Goal: Task Accomplishment & Management: Manage account settings

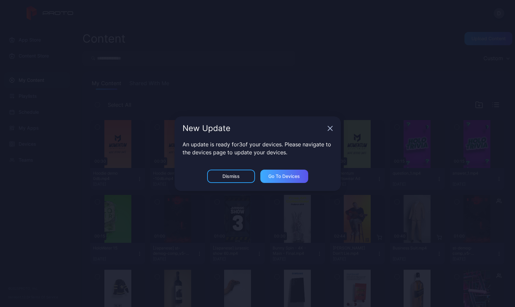
click at [279, 177] on div "Go to devices" at bounding box center [284, 176] width 32 height 5
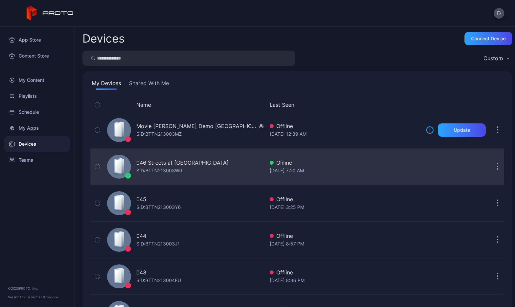
click at [231, 168] on div "046 Streets at [GEOGRAPHIC_DATA]: BTTN213003WR" at bounding box center [184, 166] width 160 height 33
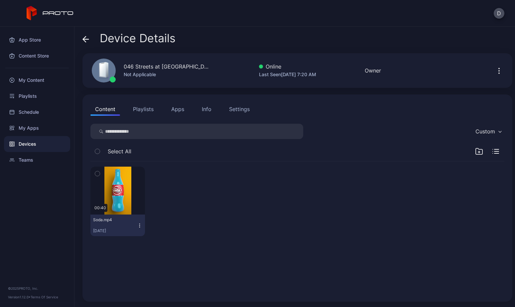
click at [178, 110] on button "Apps" at bounding box center [178, 108] width 22 height 13
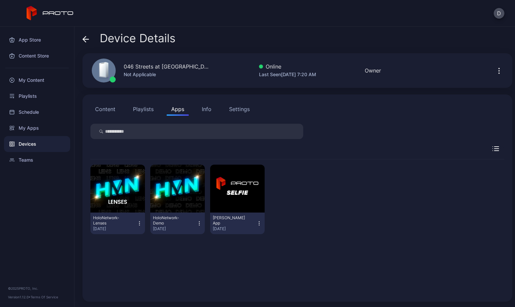
click at [139, 109] on button "Playlists" at bounding box center [143, 108] width 30 height 13
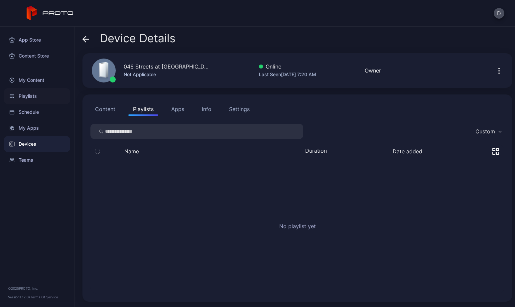
click at [33, 96] on div "Playlists" at bounding box center [37, 96] width 66 height 16
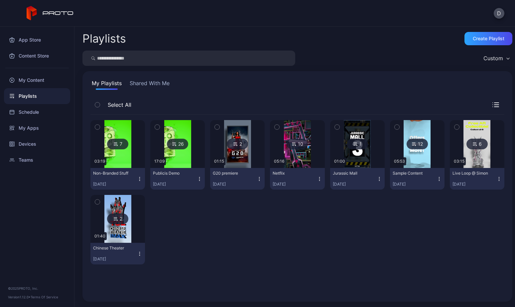
click at [139, 178] on icon "button" at bounding box center [139, 178] width 5 height 5
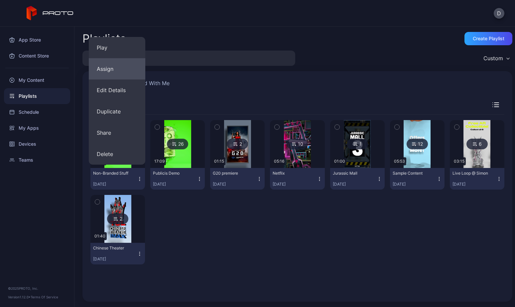
click at [124, 72] on button "Assign" at bounding box center [117, 68] width 57 height 21
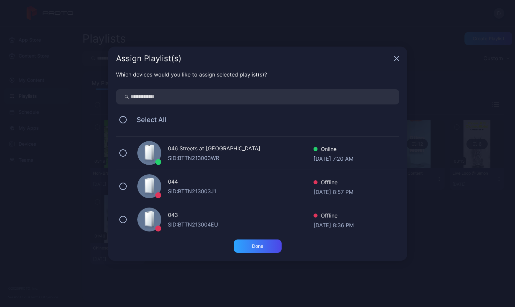
click at [199, 154] on div "SID: BTTN213003WR" at bounding box center [241, 158] width 146 height 8
click at [267, 250] on div "Done" at bounding box center [258, 245] width 48 height 13
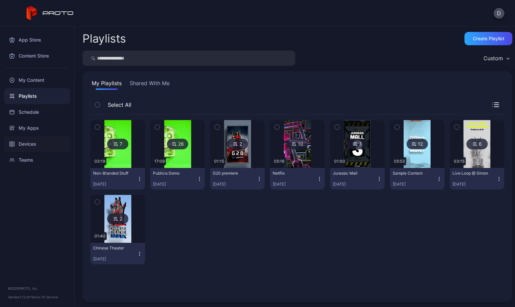
click at [40, 145] on div "Devices" at bounding box center [37, 144] width 66 height 16
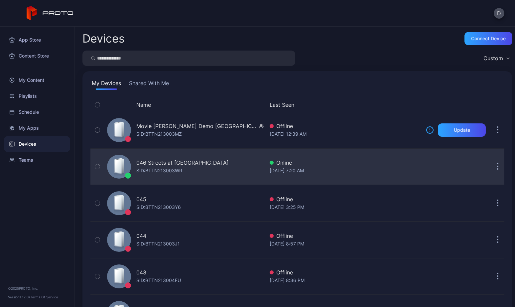
click at [218, 166] on div "046 Streets at [GEOGRAPHIC_DATA]: BTTN213003WR" at bounding box center [184, 166] width 160 height 33
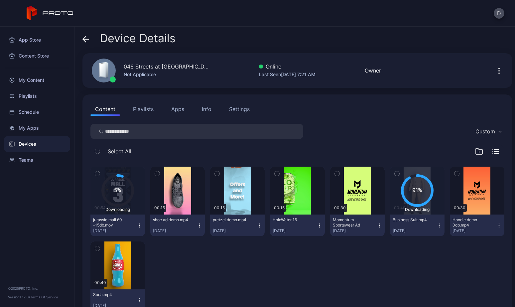
click at [178, 110] on button "Apps" at bounding box center [178, 108] width 22 height 13
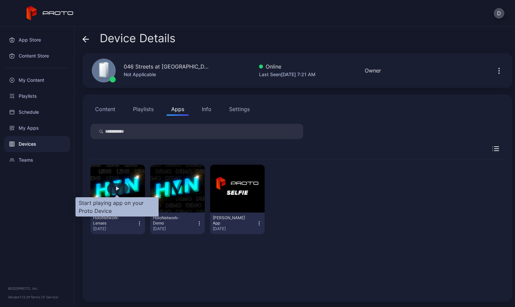
click at [121, 189] on div "button" at bounding box center [117, 188] width 21 height 11
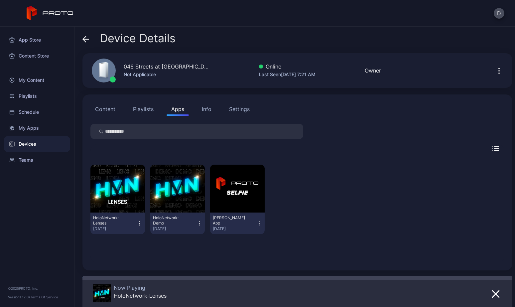
click at [109, 111] on button "Content" at bounding box center [105, 108] width 30 height 13
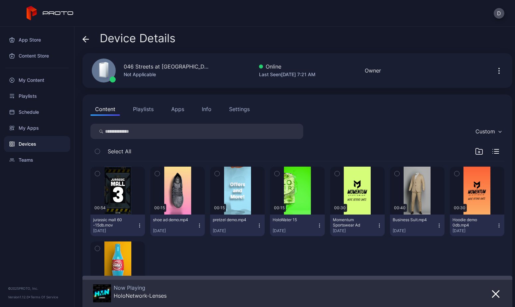
click at [175, 109] on button "Apps" at bounding box center [178, 108] width 22 height 13
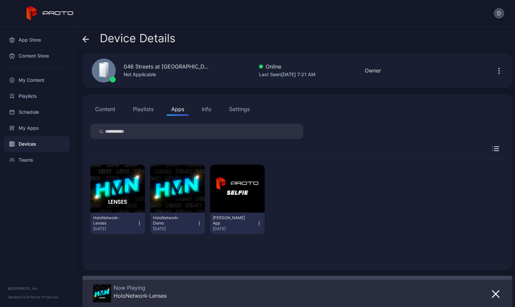
click at [145, 109] on button "Playlists" at bounding box center [143, 108] width 30 height 13
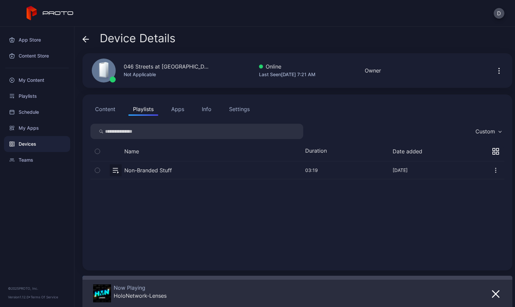
click at [185, 170] on button "button" at bounding box center [297, 170] width 414 height 18
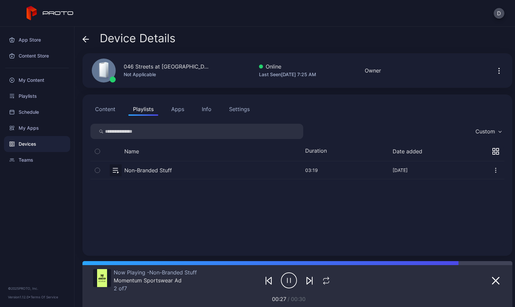
click at [246, 109] on div "Settings" at bounding box center [239, 109] width 21 height 8
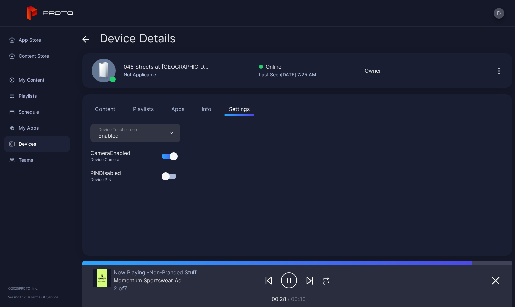
click at [137, 137] on div "Device Touchscreen Enabled" at bounding box center [135, 133] width 90 height 19
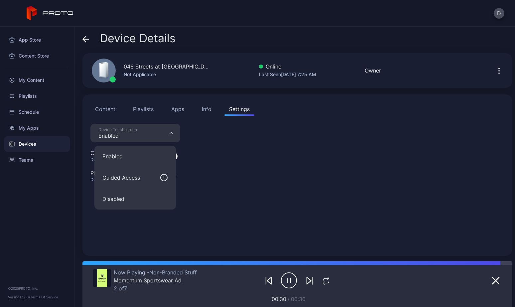
drag, startPoint x: 127, startPoint y: 198, endPoint x: 131, endPoint y: 198, distance: 3.7
click at [127, 198] on button "Disabled" at bounding box center [134, 198] width 81 height 21
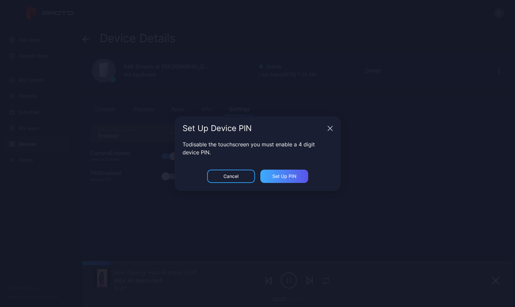
click at [290, 176] on div "Set Up PIN" at bounding box center [284, 176] width 24 height 5
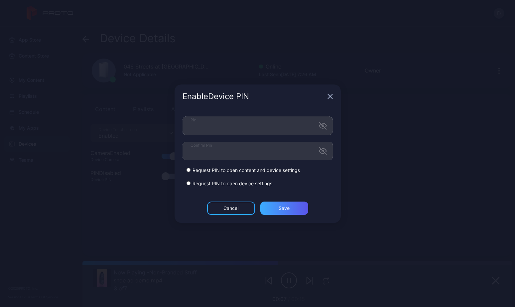
click at [285, 209] on div "Save" at bounding box center [284, 207] width 11 height 5
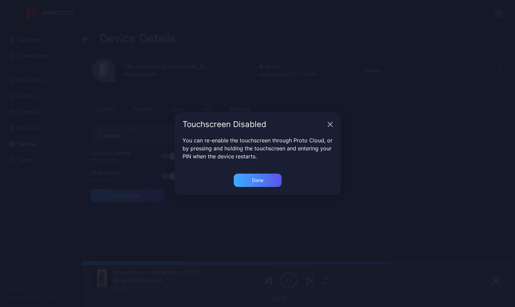
click at [258, 179] on div "Done" at bounding box center [257, 180] width 11 height 5
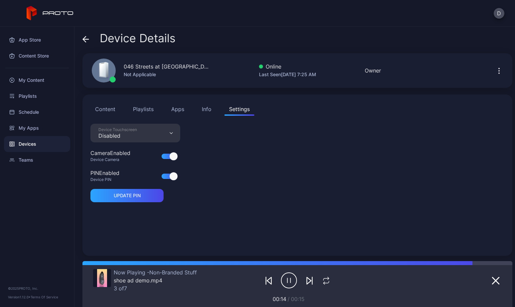
click at [203, 108] on div "Info" at bounding box center [207, 109] width 10 height 8
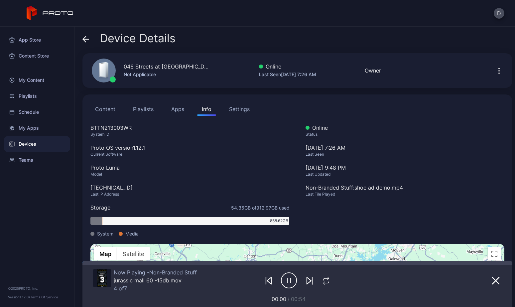
click at [182, 111] on button "Apps" at bounding box center [178, 108] width 22 height 13
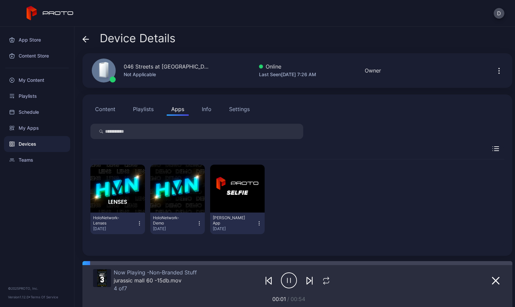
click at [145, 110] on button "Playlists" at bounding box center [143, 108] width 30 height 13
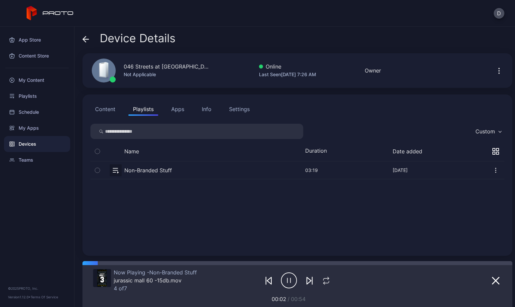
click at [107, 108] on button "Content" at bounding box center [105, 108] width 30 height 13
